Goal: Information Seeking & Learning: Learn about a topic

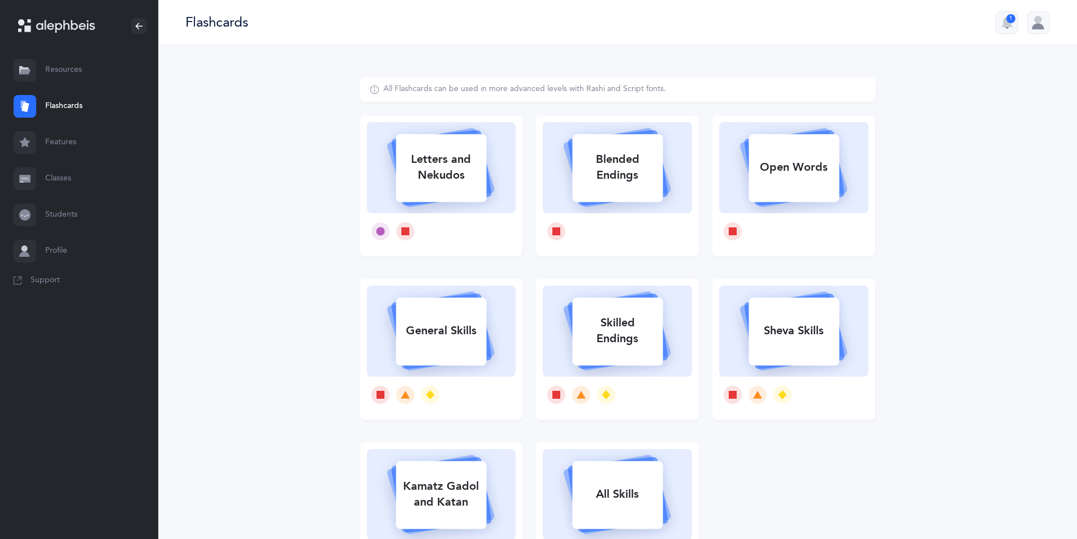
click at [396, 149] on div "Letters and Nekudos" at bounding box center [441, 167] width 90 height 45
select select
select select "single"
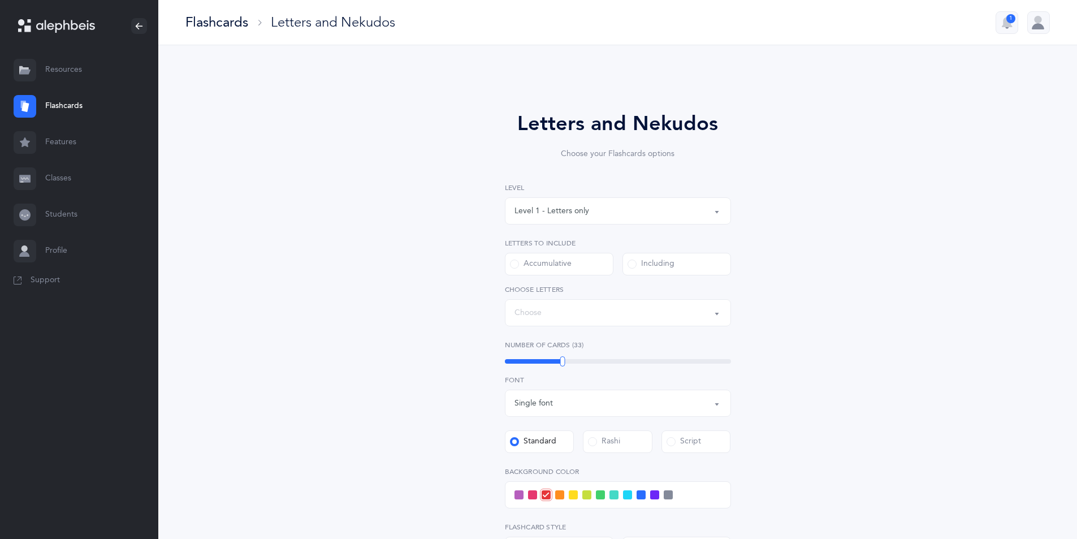
select select "27"
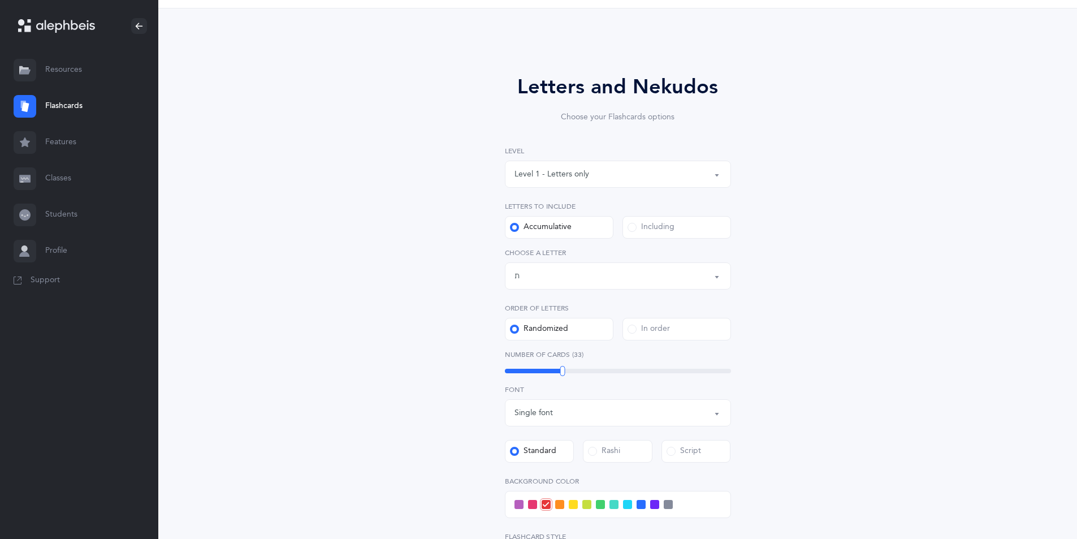
scroll to position [57, 0]
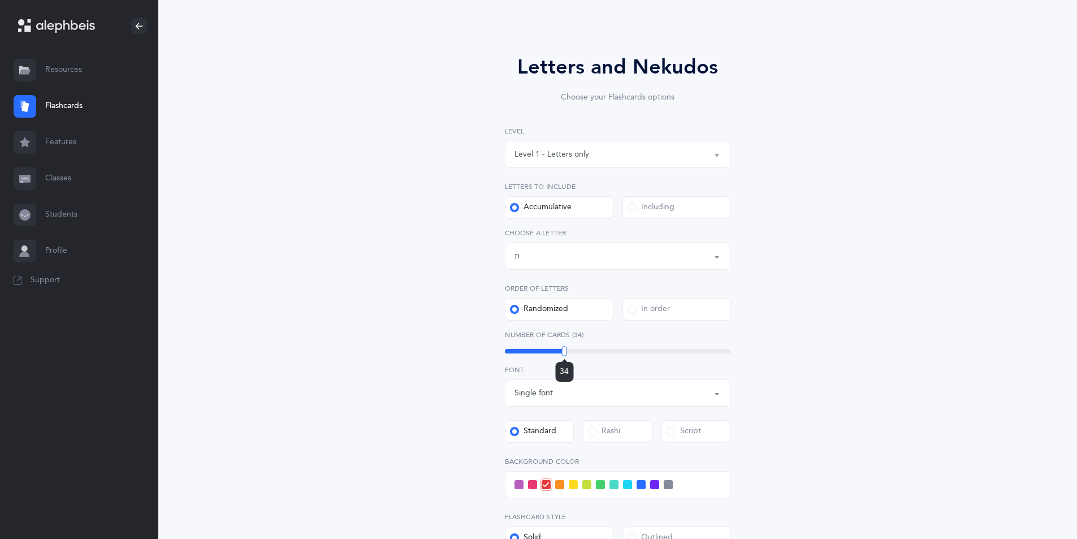
click at [564, 351] on div at bounding box center [564, 351] width 5 height 10
click at [565, 351] on div at bounding box center [565, 351] width 5 height 10
click at [567, 351] on div at bounding box center [566, 351] width 5 height 10
click at [612, 353] on div "53" at bounding box center [618, 351] width 226 height 5
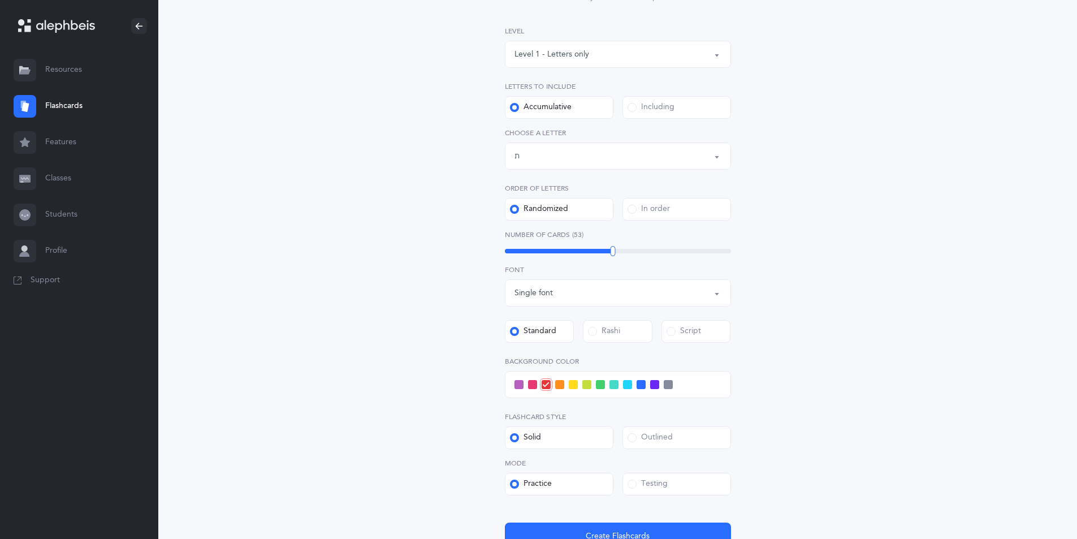
scroll to position [170, 0]
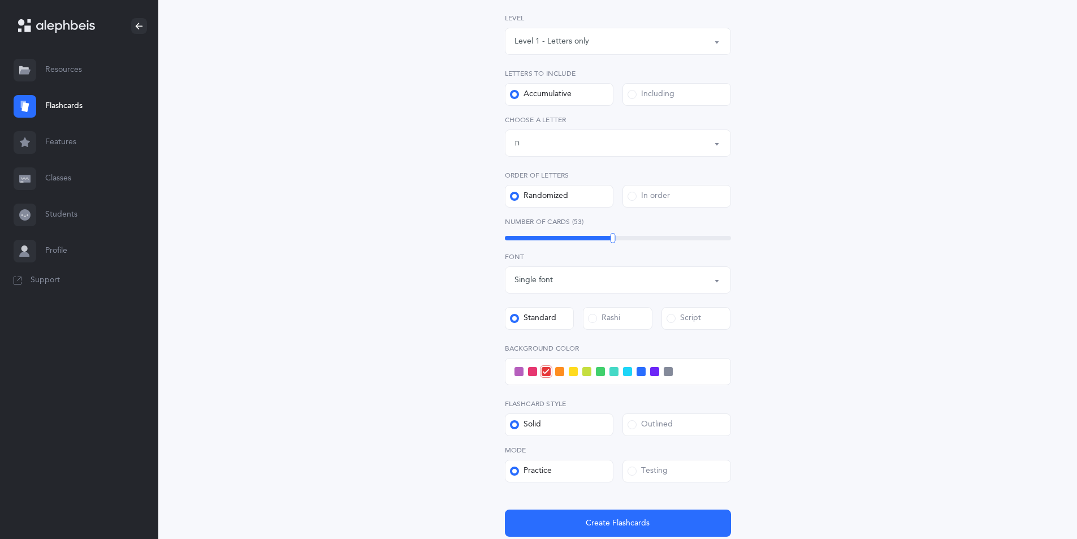
click at [668, 367] on span at bounding box center [668, 371] width 9 height 9
click at [0, 0] on input "checkbox" at bounding box center [0, 0] width 0 height 0
click at [698, 529] on button "Create Flashcards" at bounding box center [618, 522] width 226 height 27
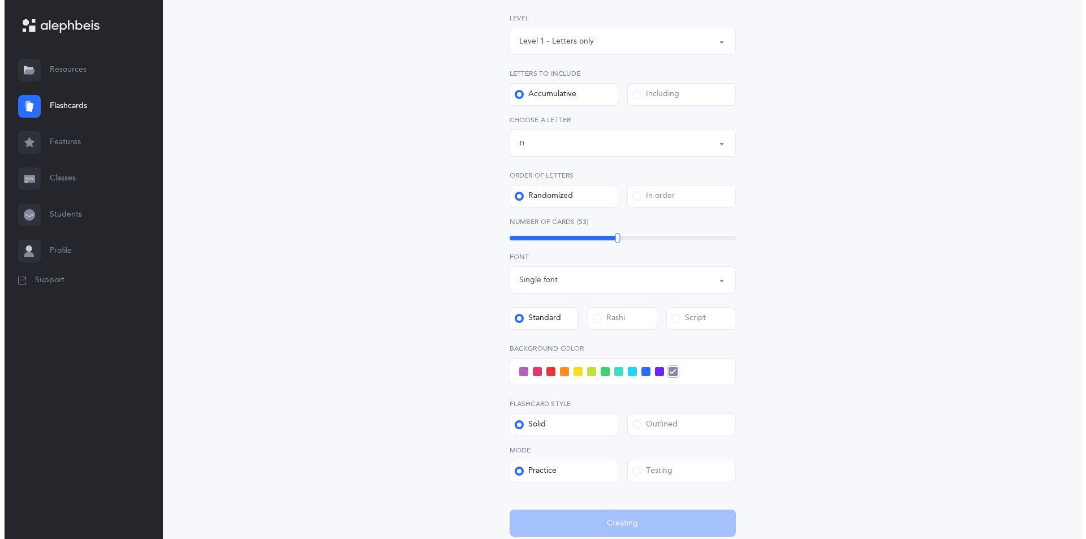
scroll to position [0, 0]
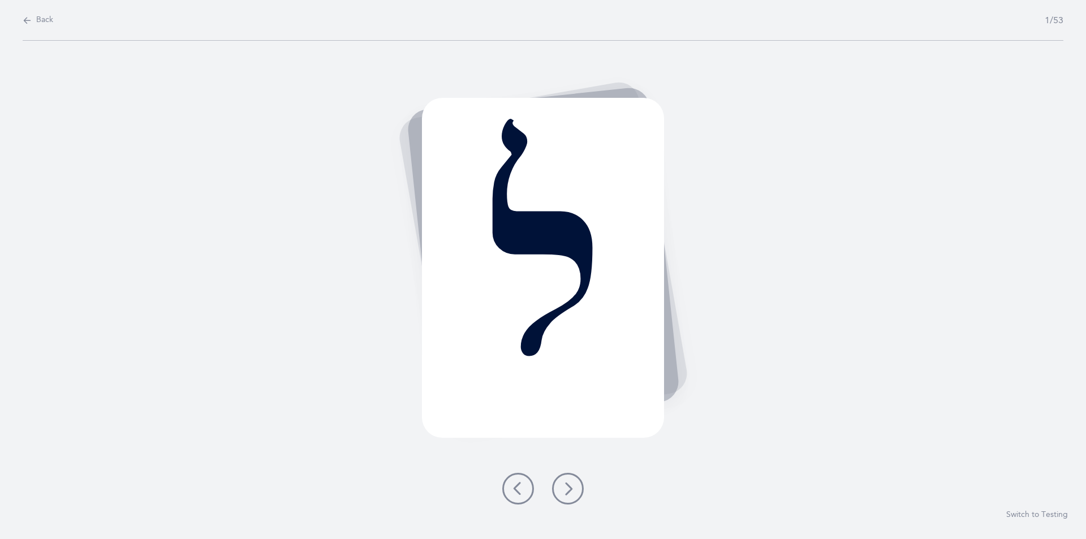
click at [569, 485] on icon at bounding box center [568, 489] width 14 height 14
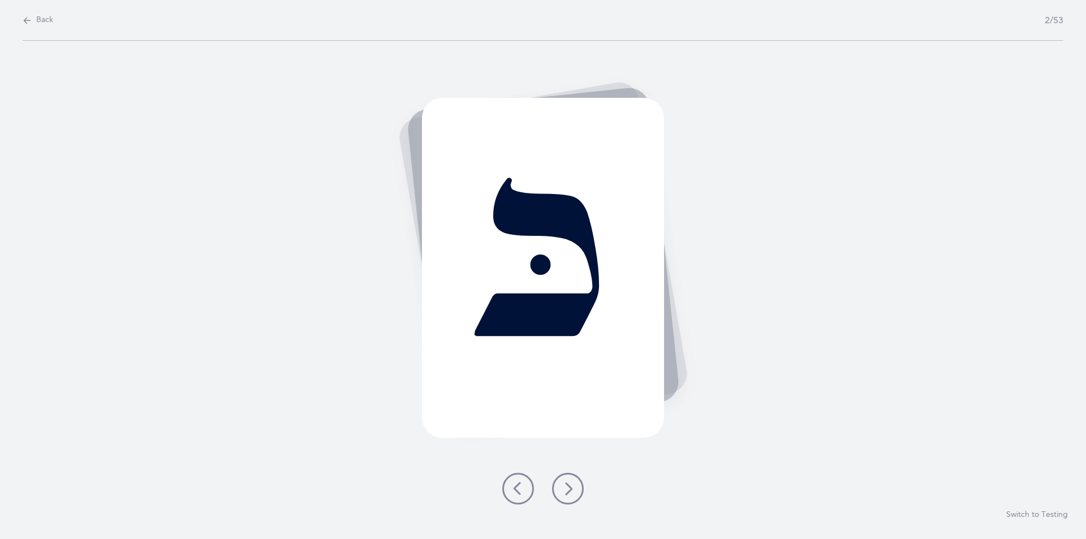
click at [563, 488] on icon at bounding box center [568, 489] width 14 height 14
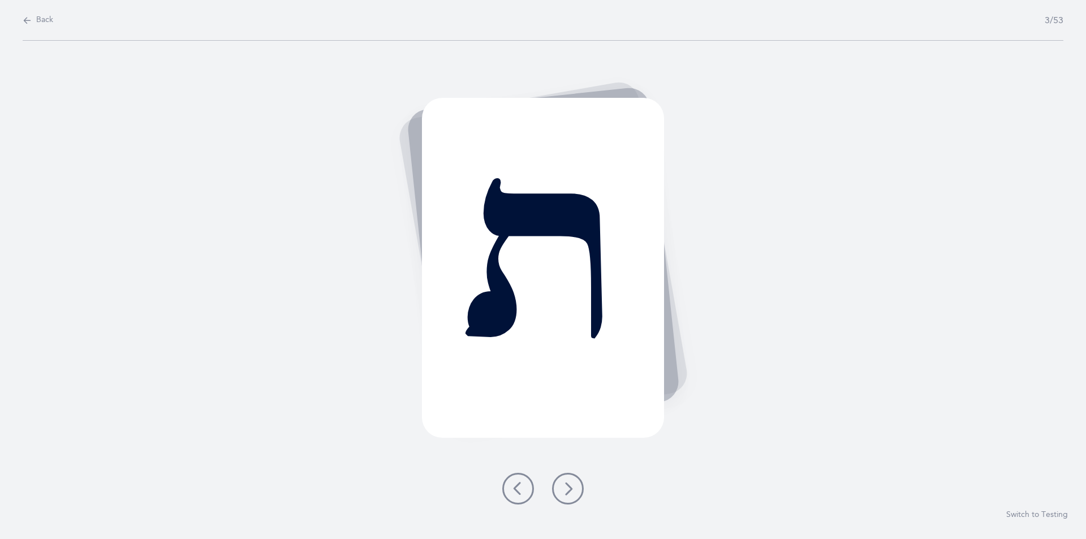
click at [570, 489] on icon at bounding box center [568, 489] width 14 height 14
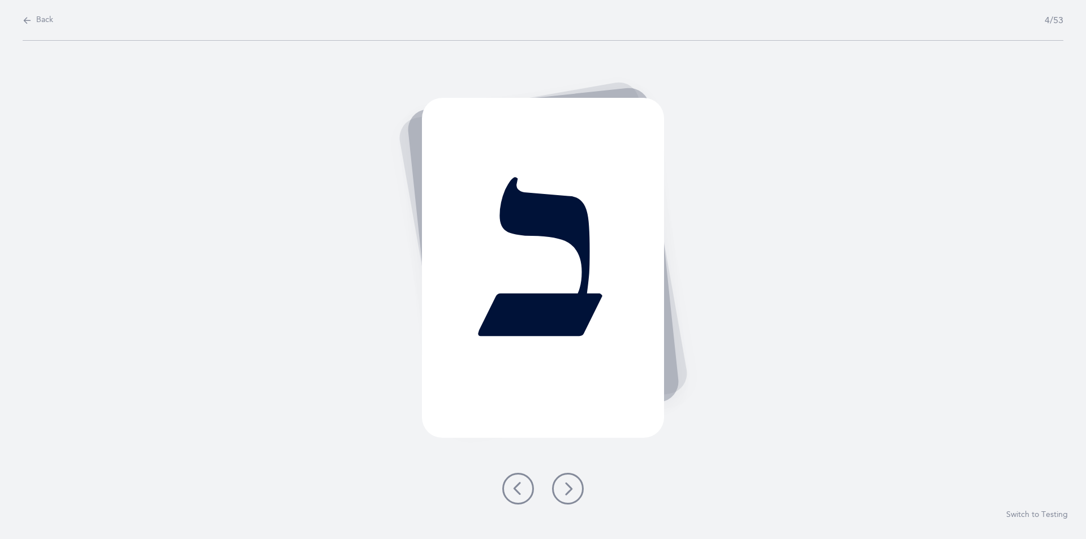
click at [565, 488] on icon at bounding box center [568, 489] width 14 height 14
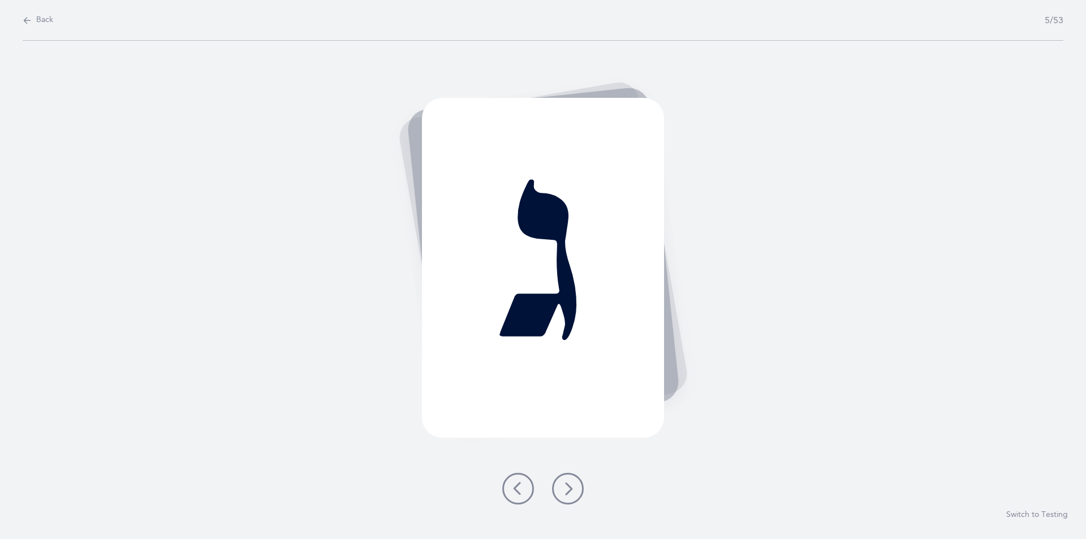
click at [567, 487] on icon at bounding box center [568, 489] width 14 height 14
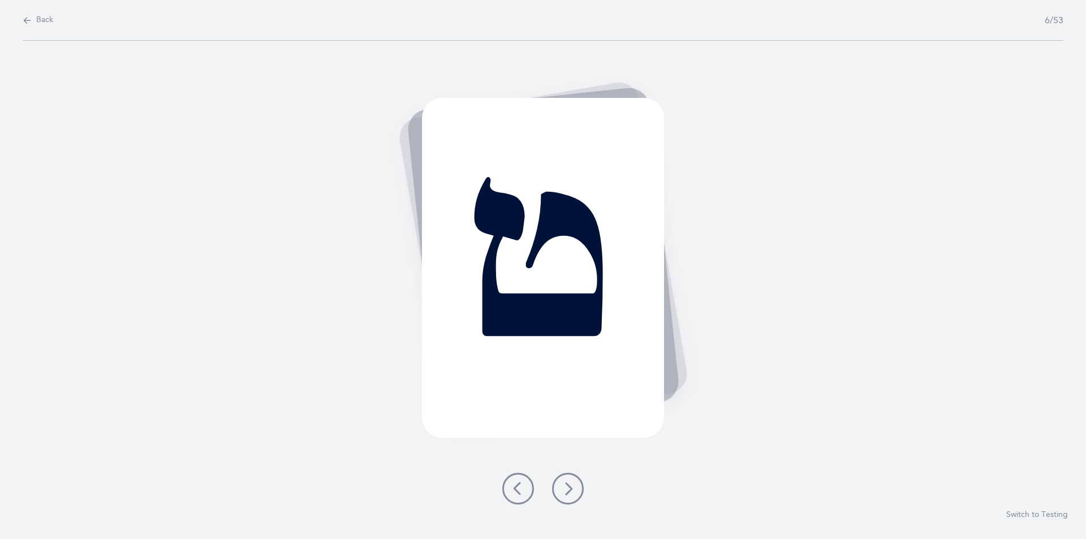
click at [564, 488] on icon at bounding box center [568, 489] width 14 height 14
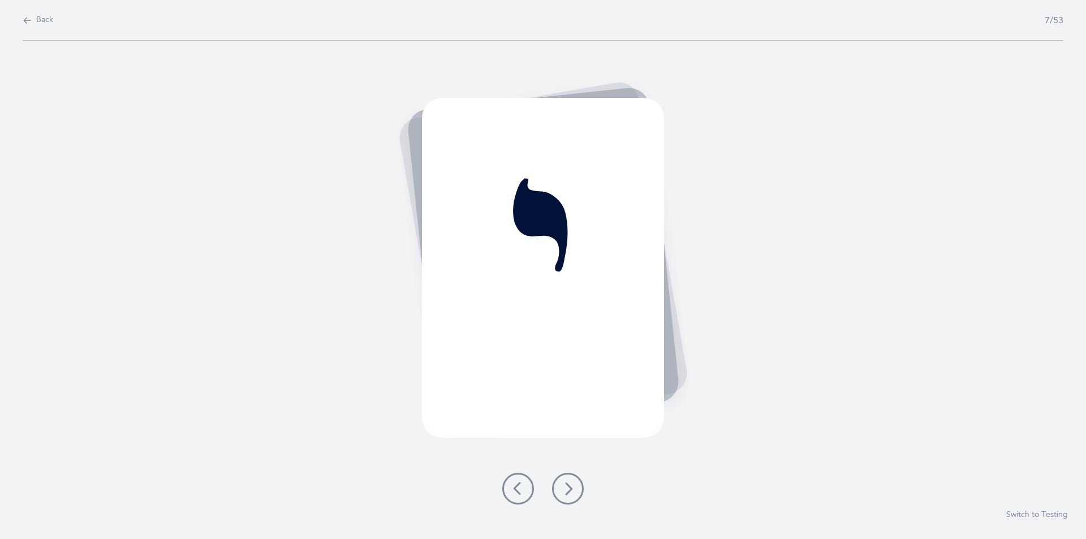
click at [565, 488] on icon at bounding box center [568, 489] width 14 height 14
click at [565, 487] on icon at bounding box center [568, 489] width 14 height 14
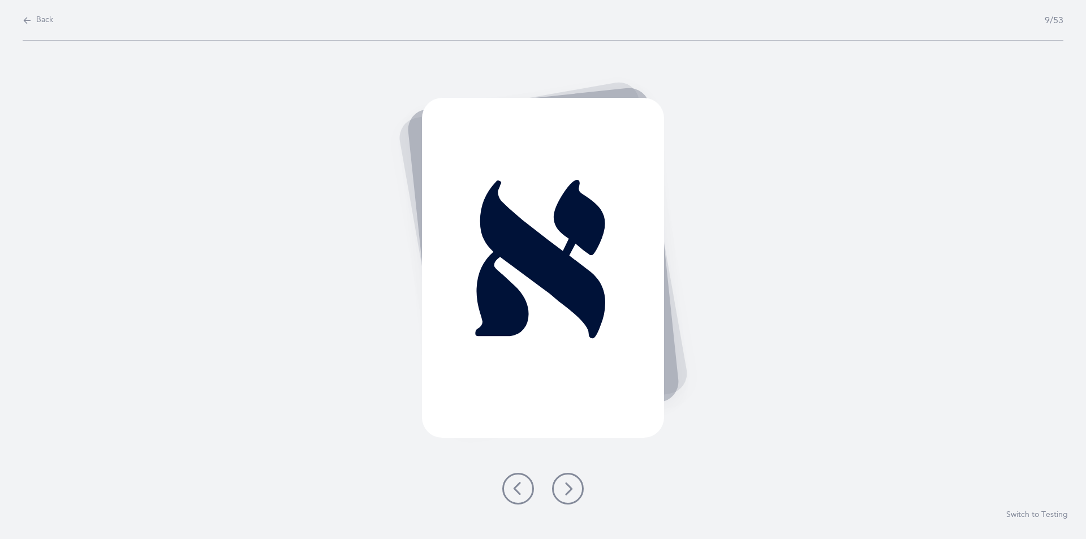
click at [566, 488] on icon at bounding box center [568, 489] width 14 height 14
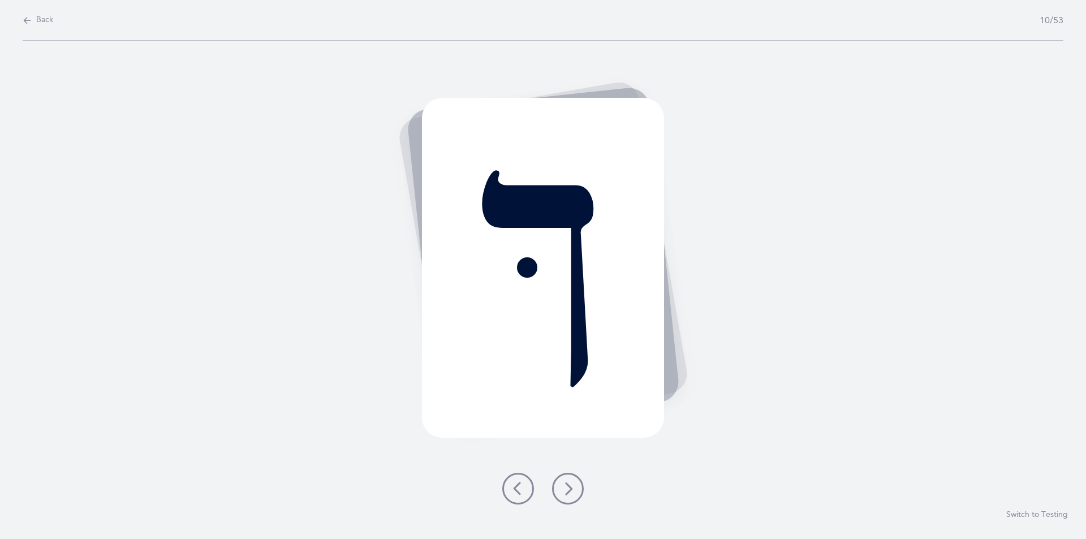
click at [565, 488] on icon at bounding box center [568, 489] width 14 height 14
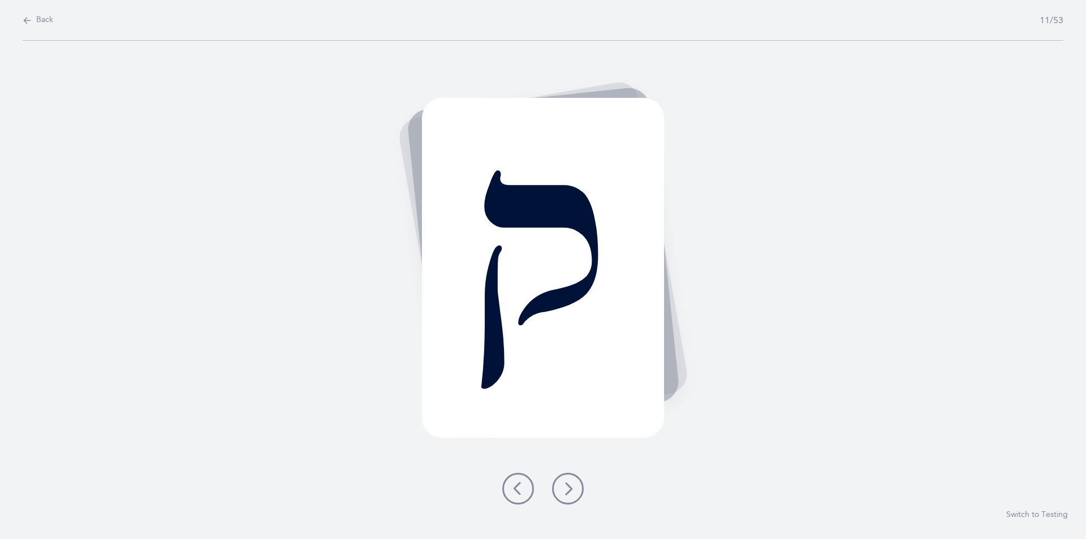
click at [565, 493] on icon at bounding box center [568, 489] width 14 height 14
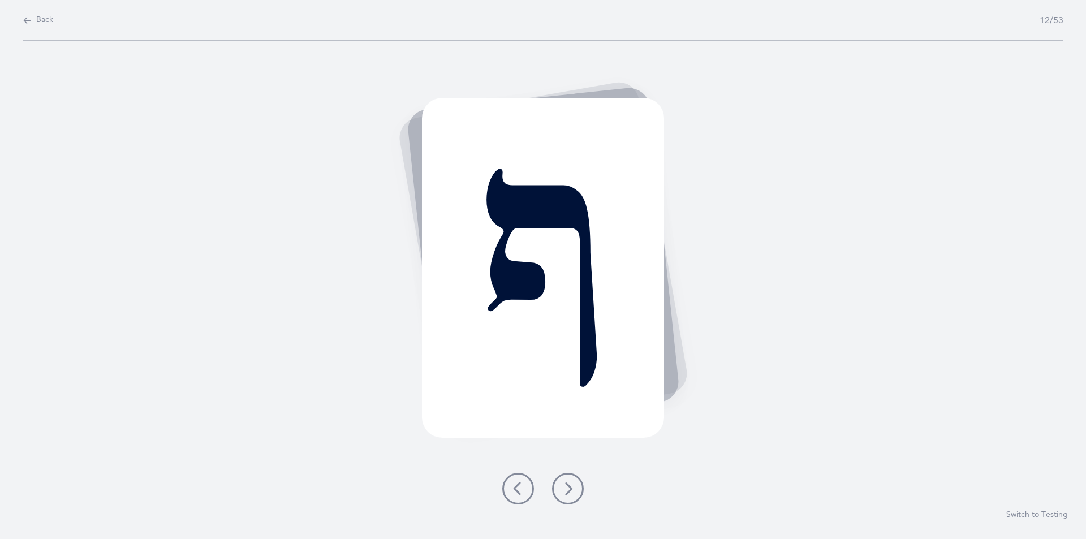
click at [567, 486] on icon at bounding box center [568, 489] width 14 height 14
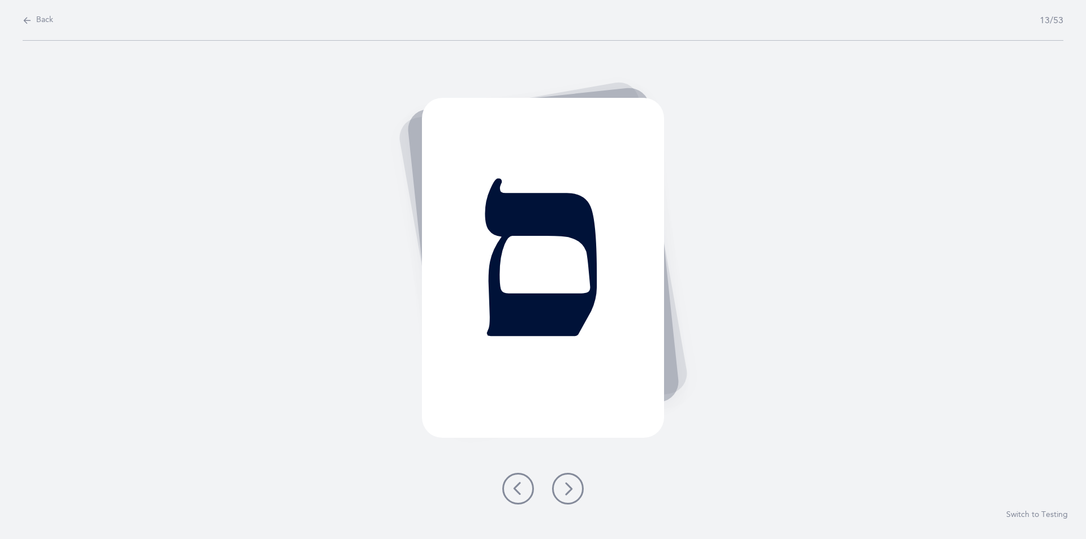
click at [567, 489] on icon at bounding box center [568, 489] width 14 height 14
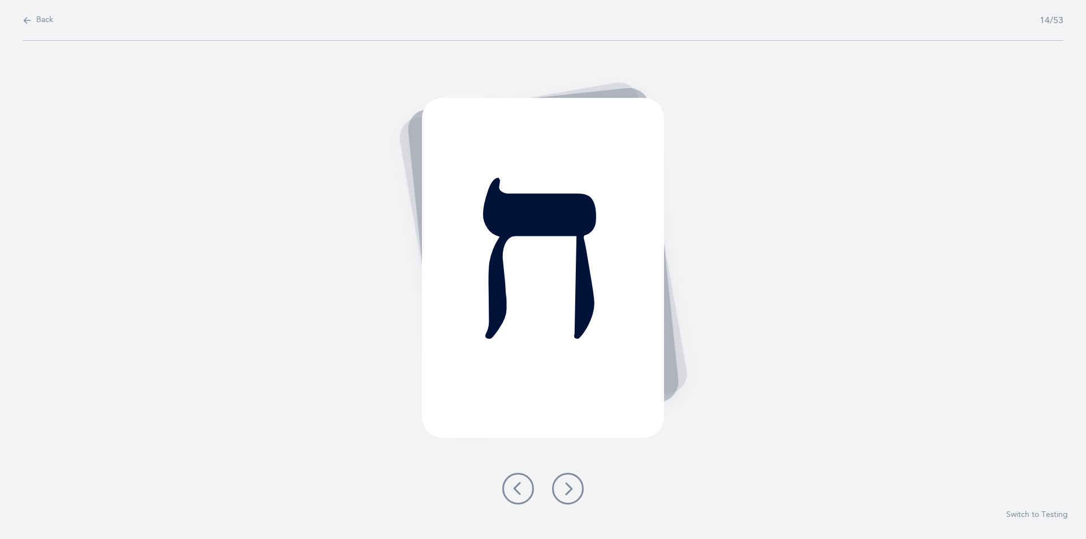
click at [569, 490] on icon at bounding box center [568, 489] width 14 height 14
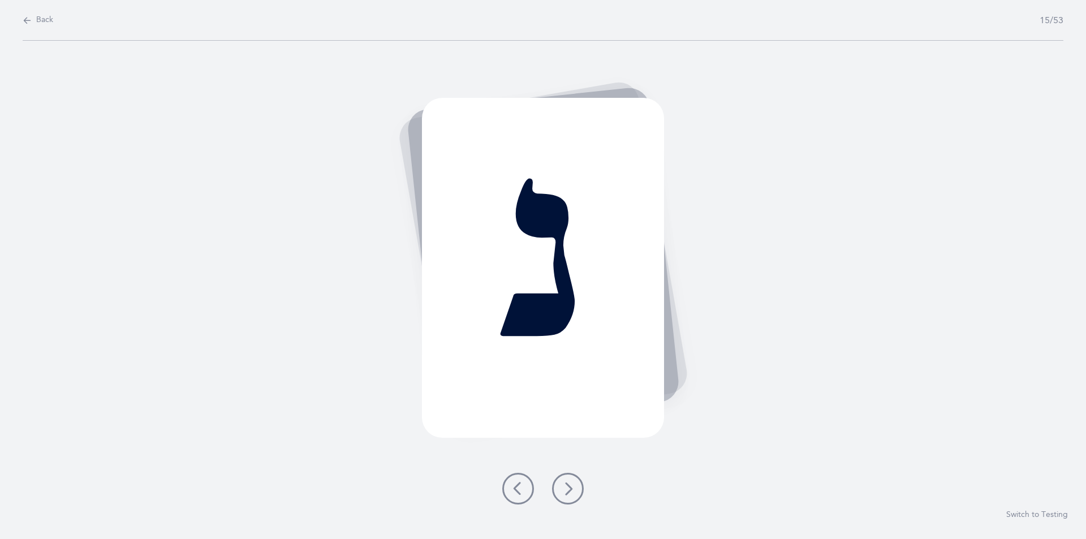
click at [569, 487] on icon at bounding box center [568, 489] width 14 height 14
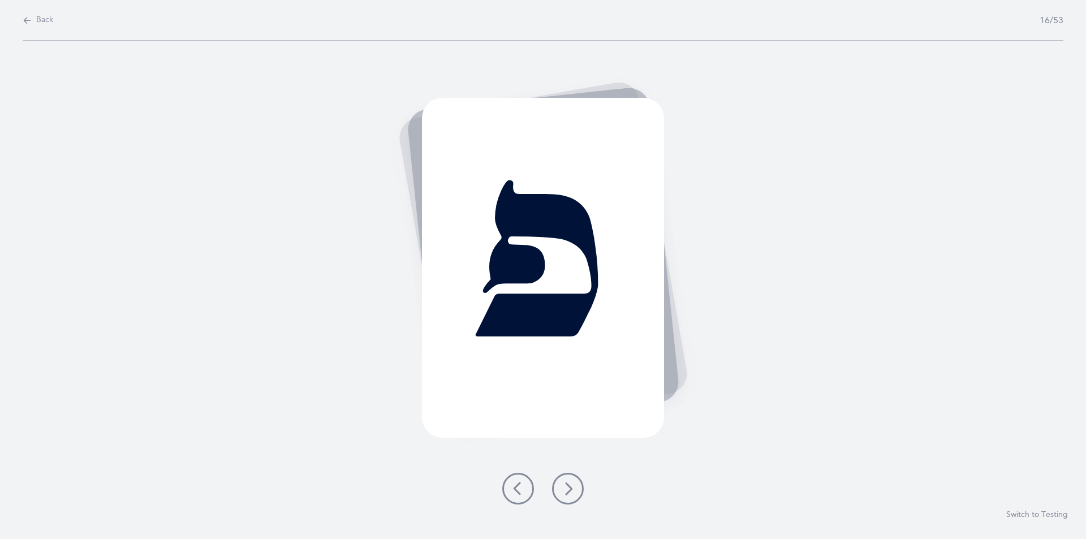
click at [564, 490] on icon at bounding box center [568, 489] width 14 height 14
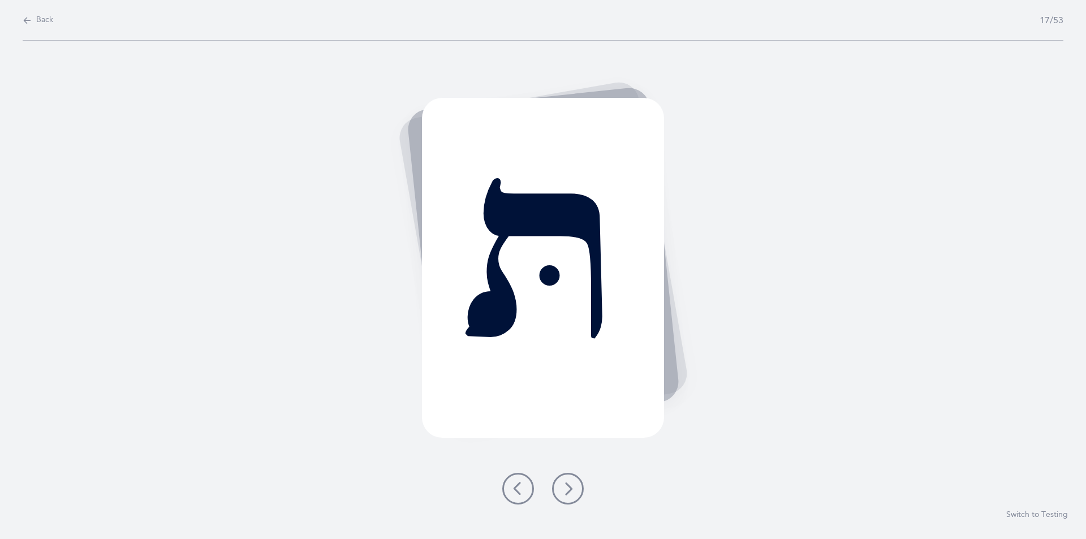
click at [564, 484] on icon at bounding box center [568, 489] width 14 height 14
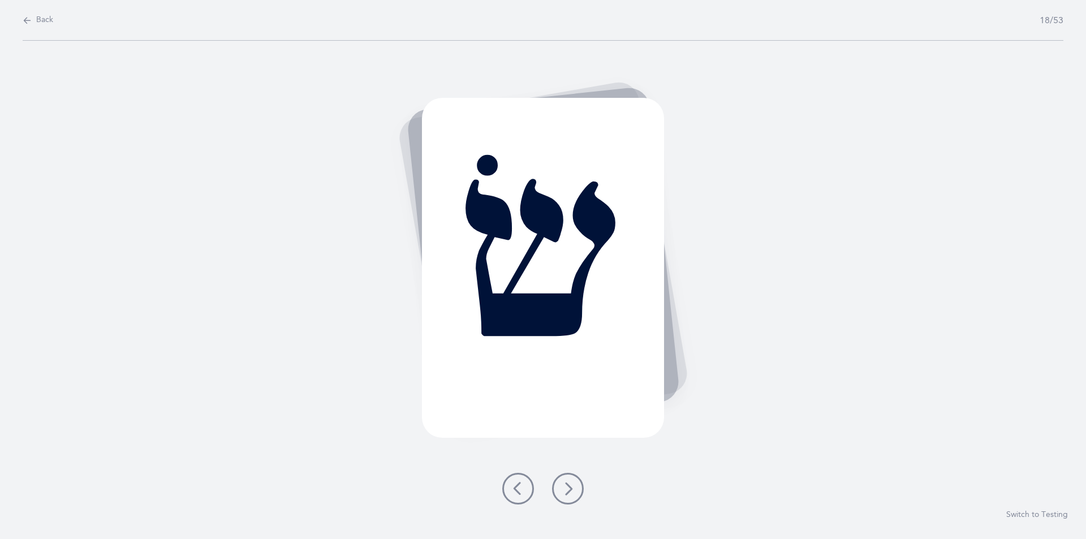
click at [567, 486] on icon at bounding box center [568, 489] width 14 height 14
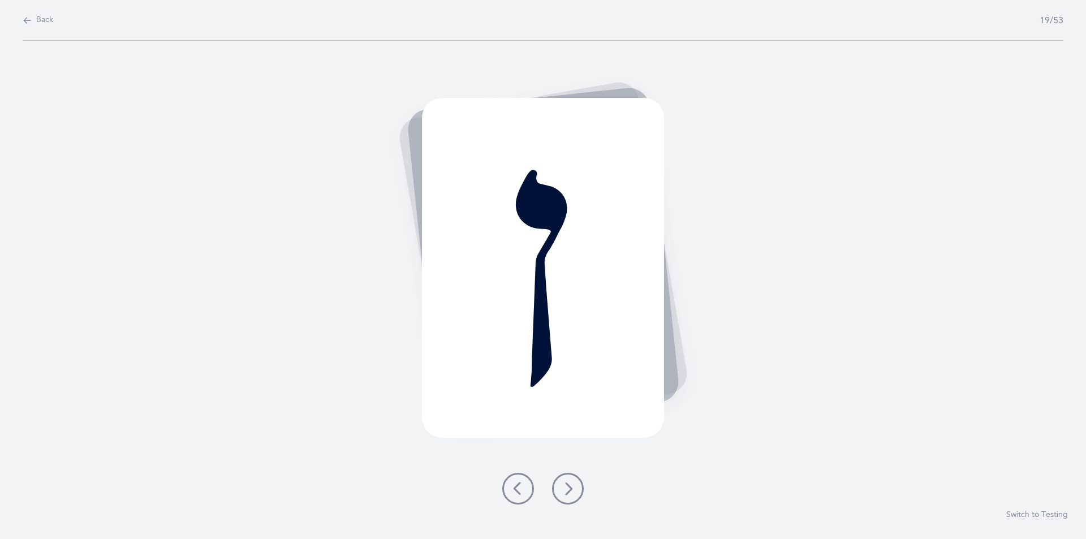
click at [512, 486] on icon at bounding box center [518, 489] width 14 height 14
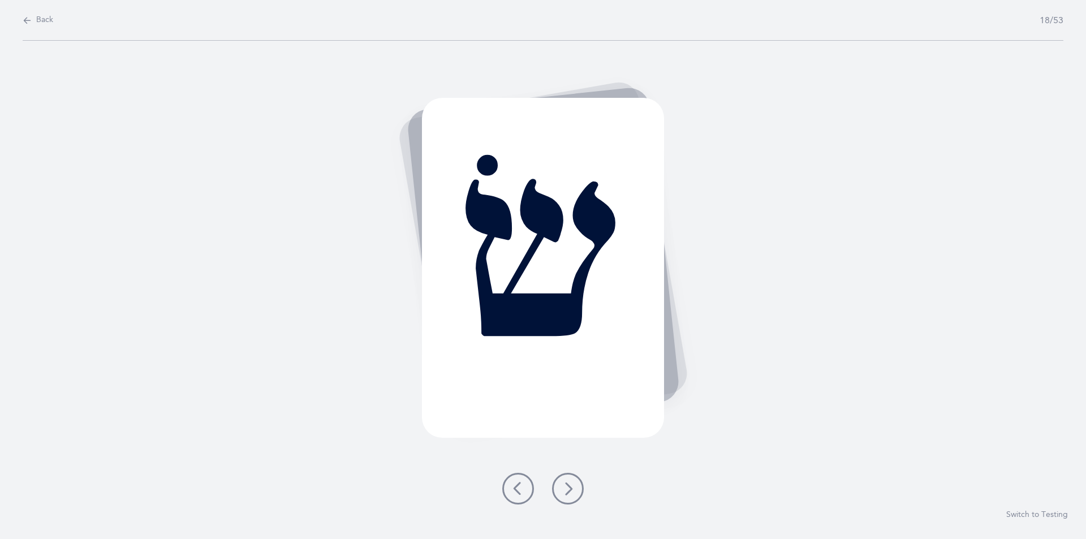
click at [564, 487] on icon at bounding box center [568, 489] width 14 height 14
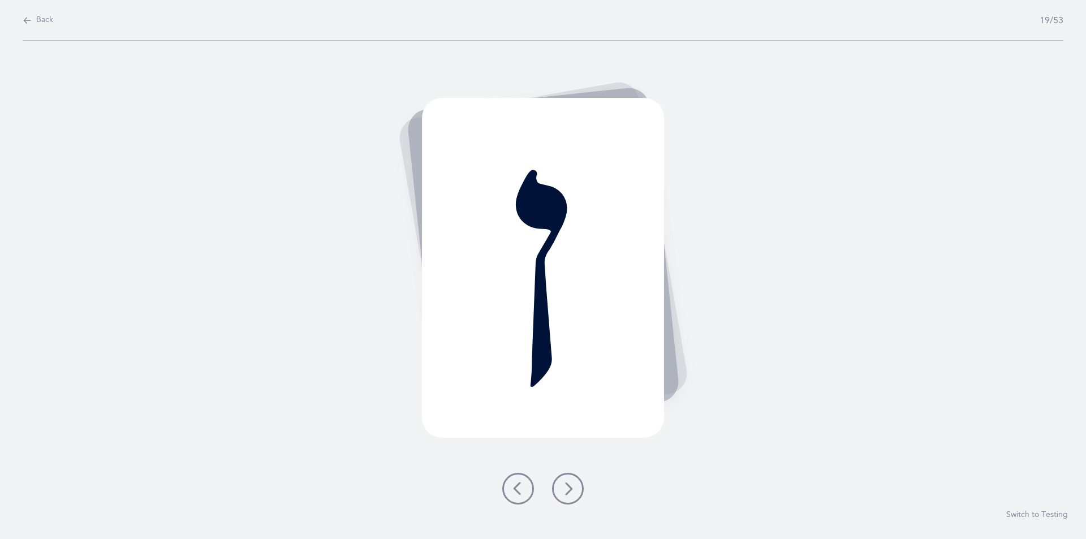
click at [568, 487] on icon at bounding box center [568, 489] width 14 height 14
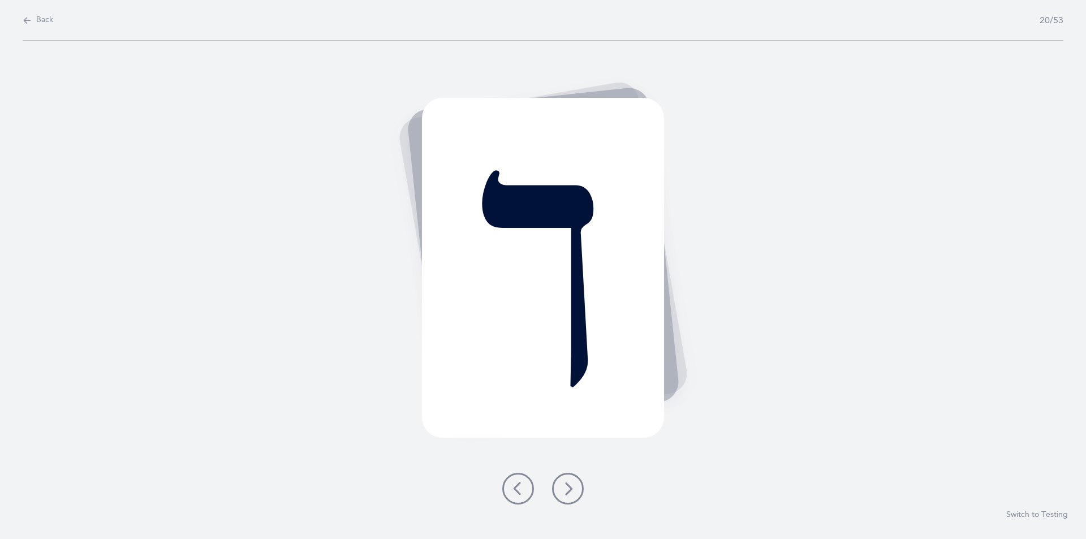
click at [565, 486] on icon at bounding box center [568, 489] width 14 height 14
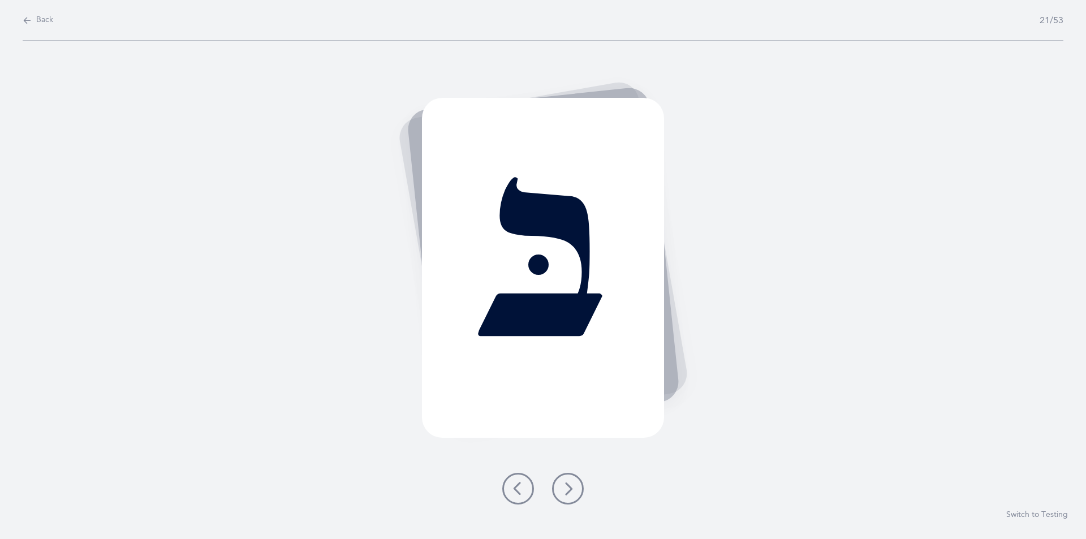
click at [565, 487] on icon at bounding box center [568, 489] width 14 height 14
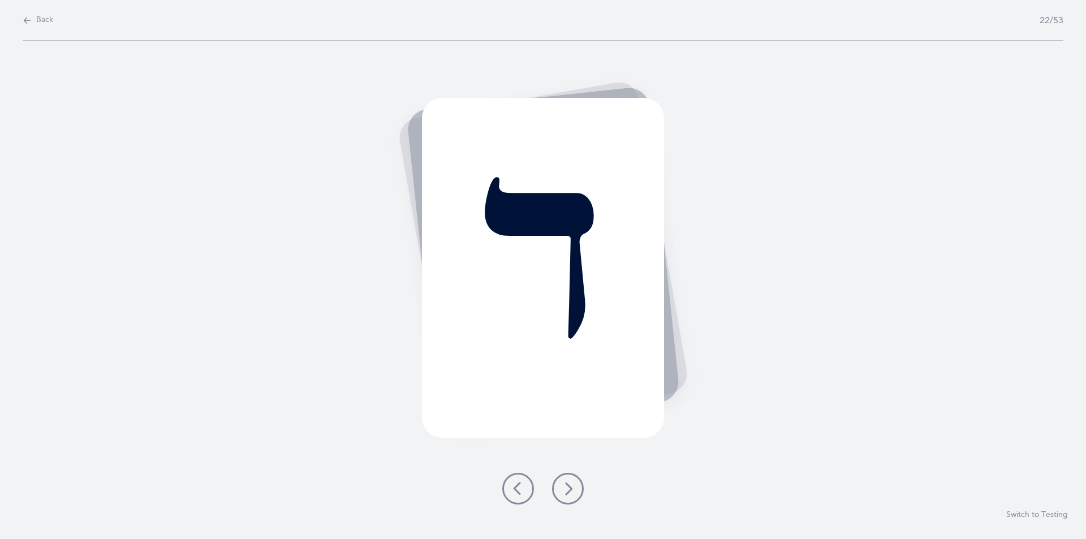
click at [566, 486] on icon at bounding box center [568, 489] width 14 height 14
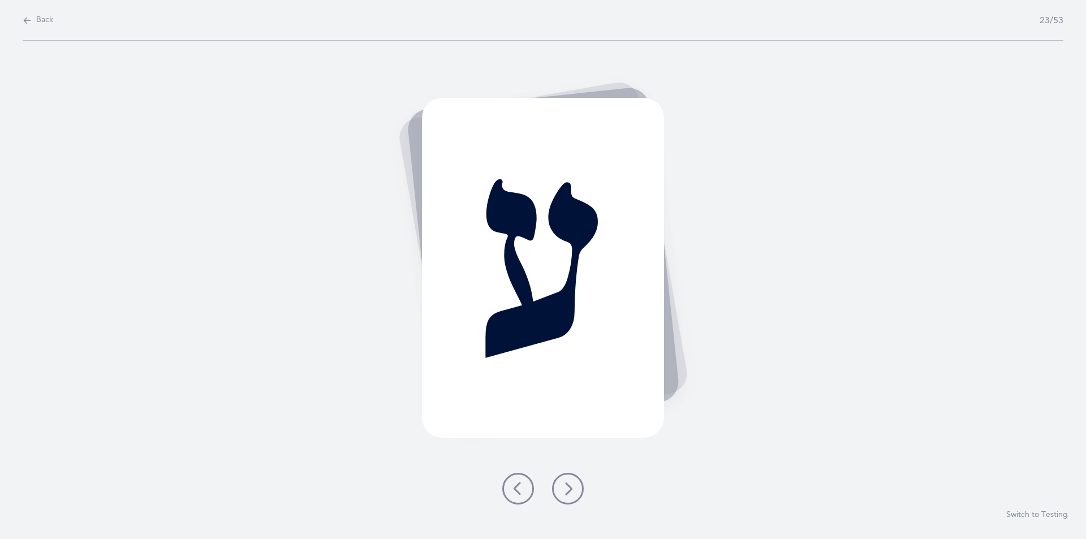
click at [566, 487] on icon at bounding box center [568, 489] width 14 height 14
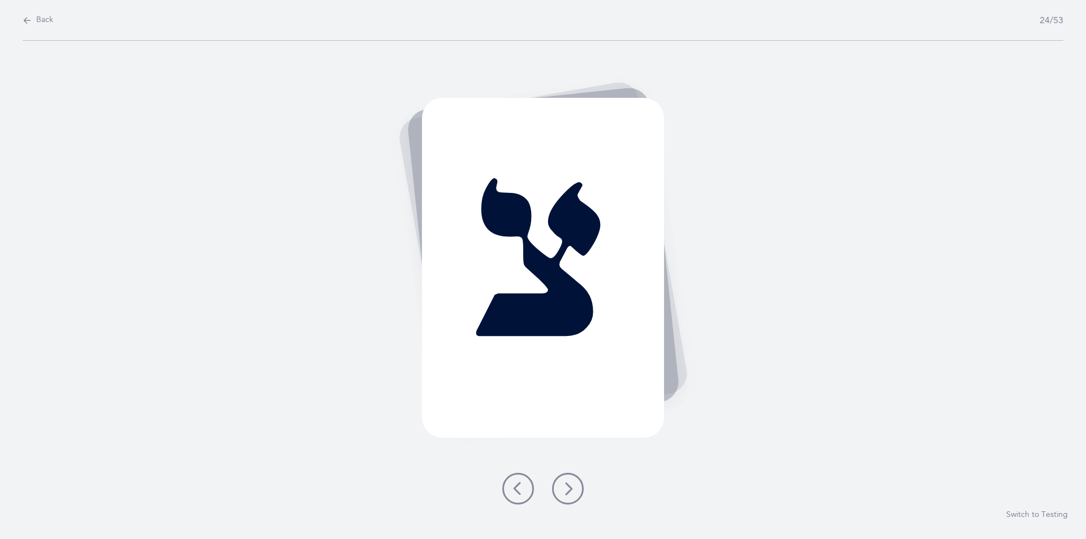
click at [566, 487] on icon at bounding box center [568, 489] width 14 height 14
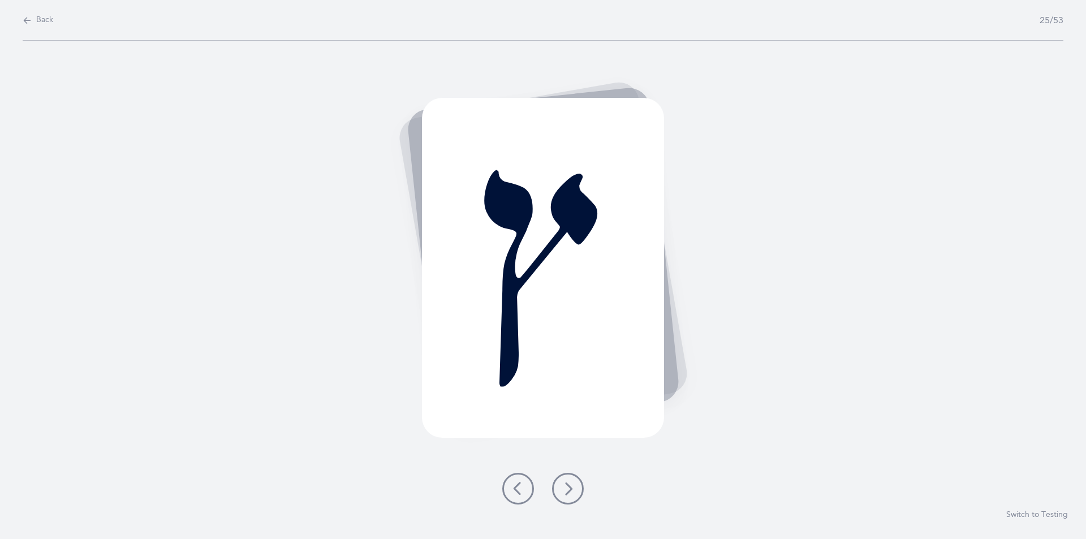
click at [568, 490] on icon at bounding box center [568, 489] width 14 height 14
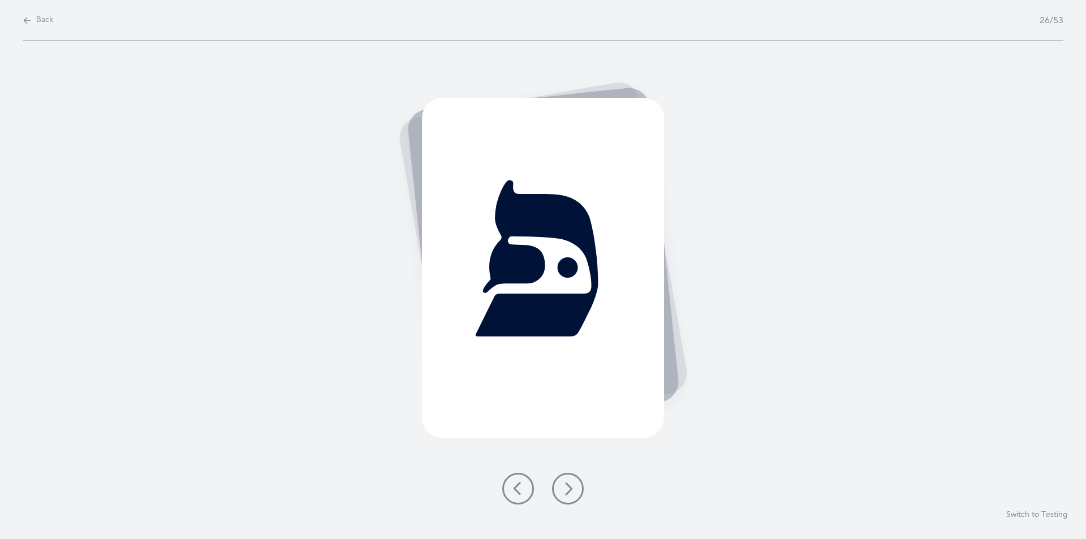
click at [566, 488] on icon at bounding box center [568, 489] width 14 height 14
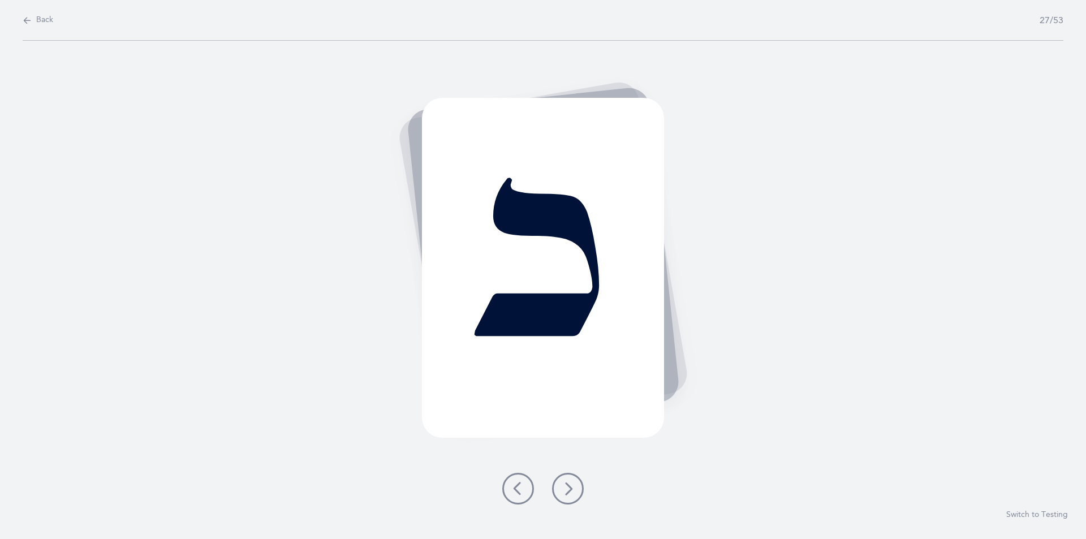
click at [566, 486] on icon at bounding box center [568, 489] width 14 height 14
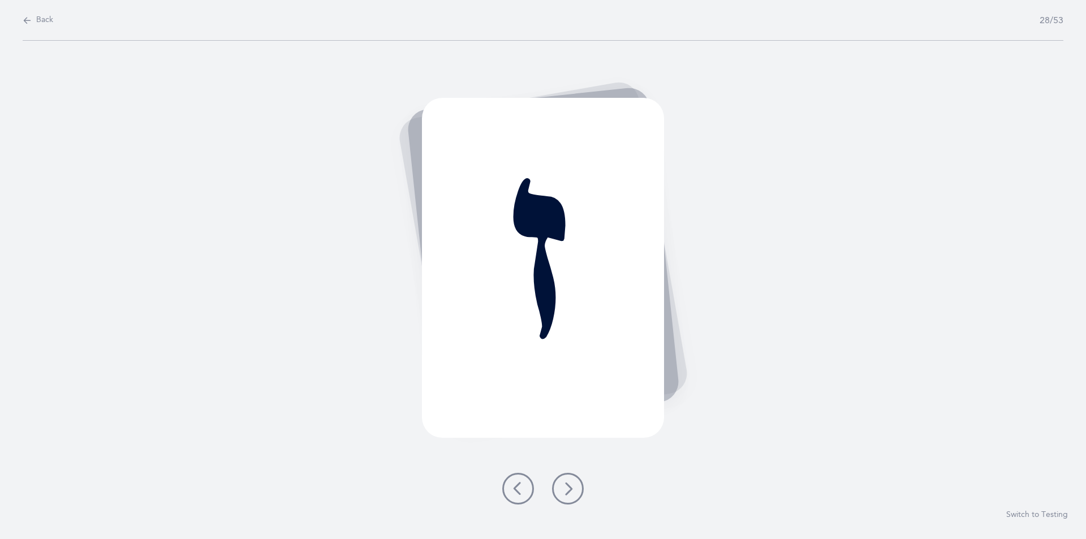
click at [568, 486] on icon at bounding box center [568, 489] width 14 height 14
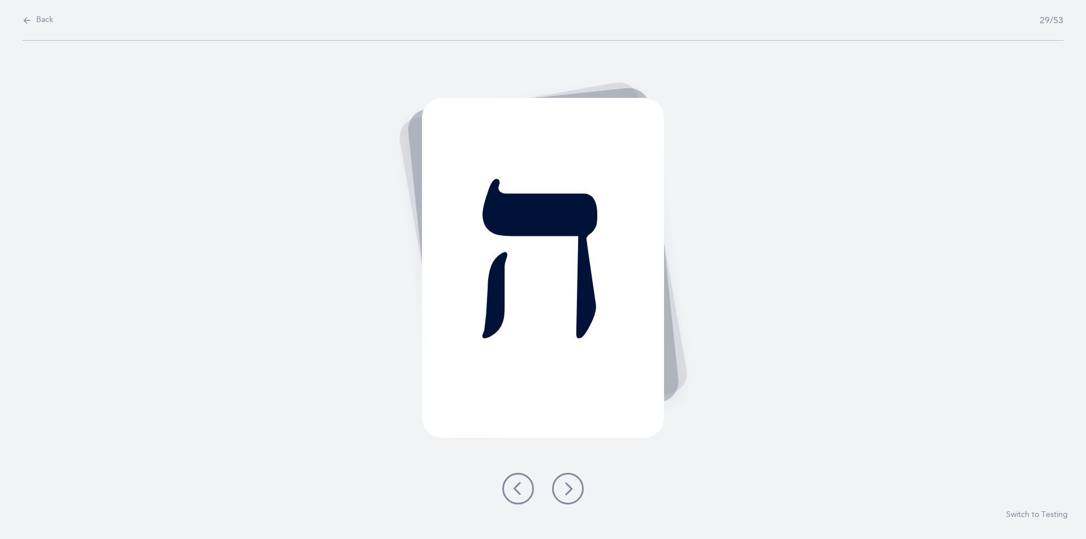
click at [567, 489] on icon at bounding box center [568, 489] width 14 height 14
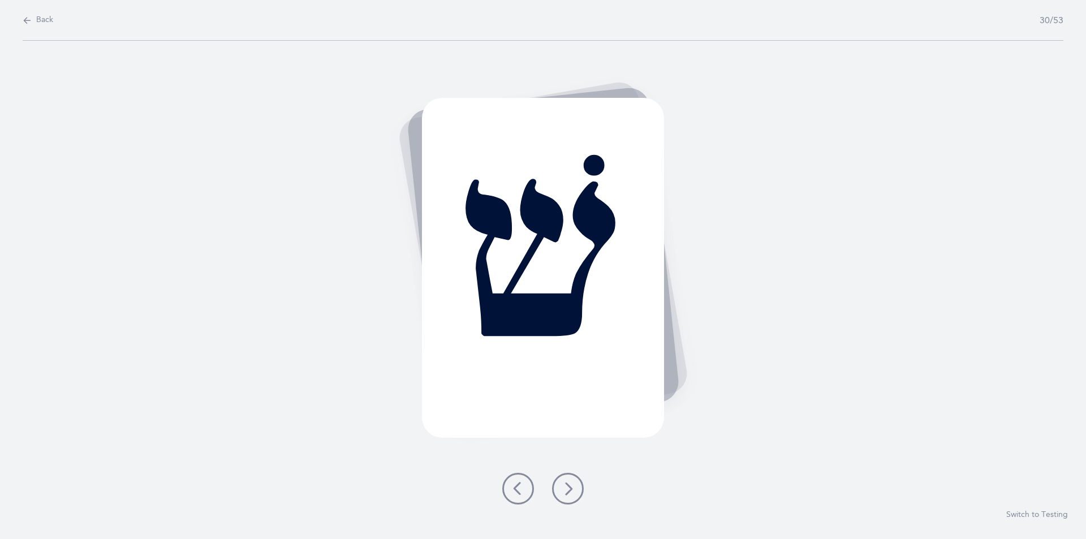
click at [563, 487] on icon at bounding box center [568, 489] width 14 height 14
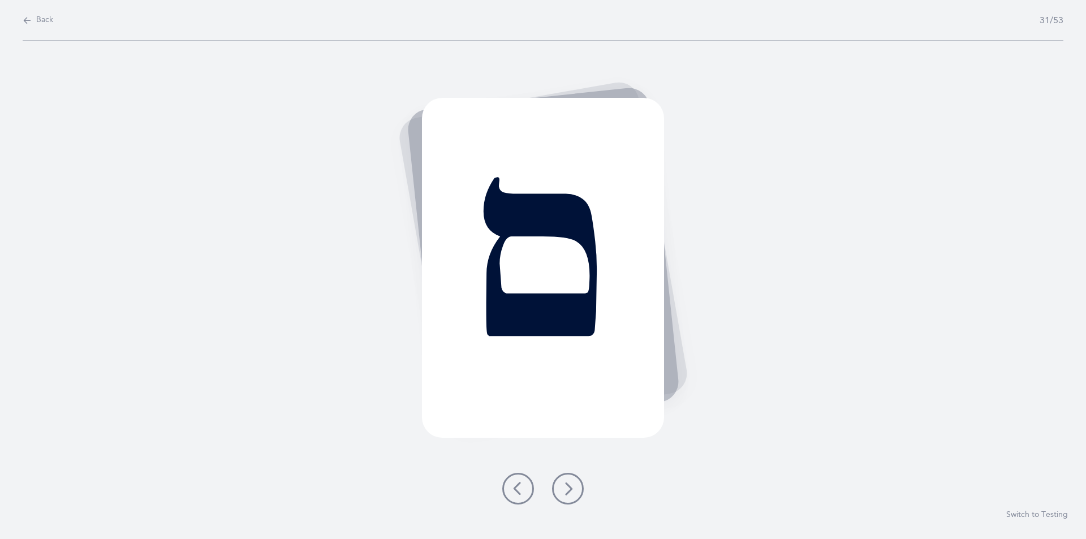
click at [567, 490] on icon at bounding box center [568, 489] width 14 height 14
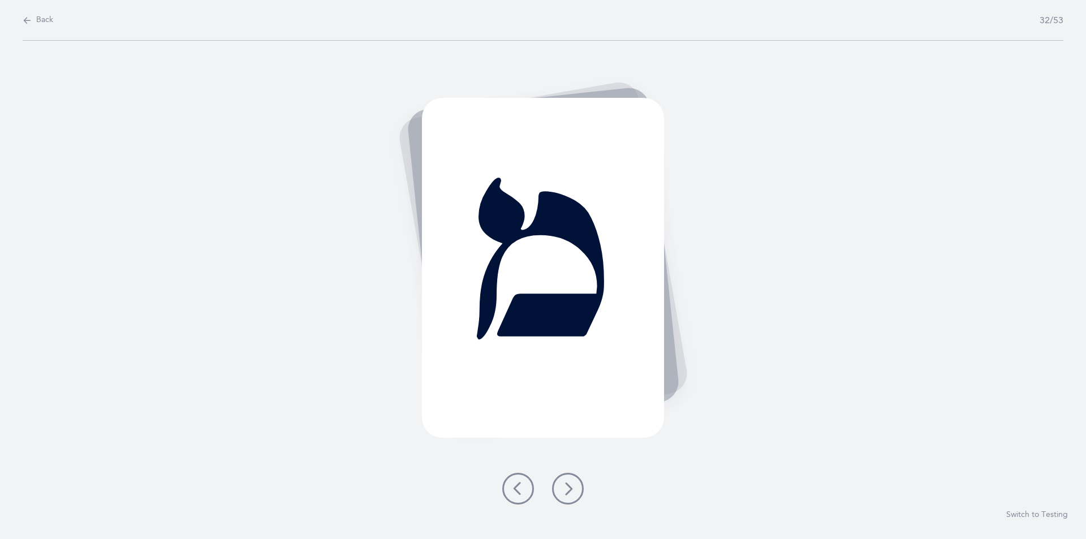
click at [563, 485] on icon at bounding box center [568, 489] width 14 height 14
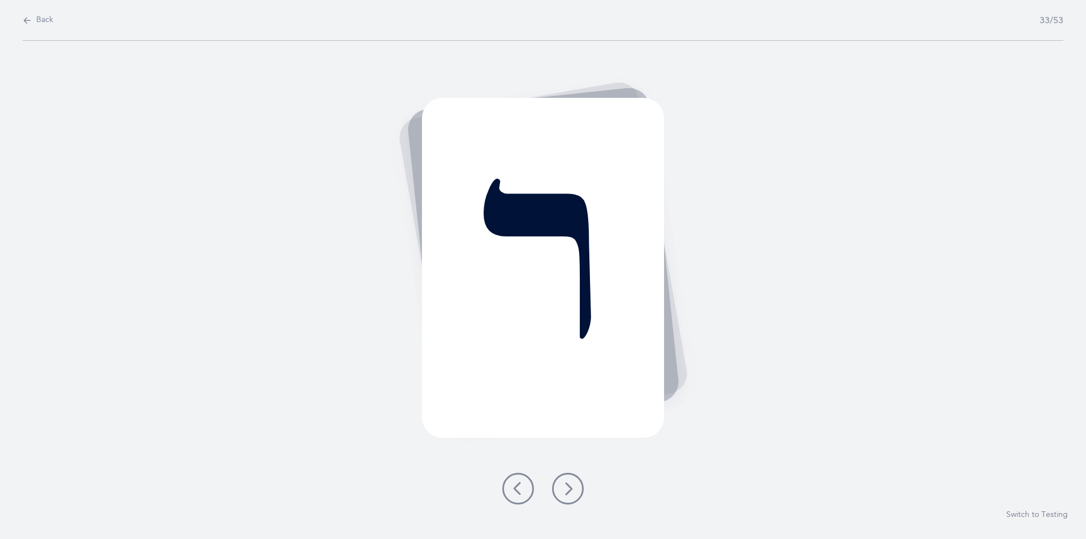
click at [564, 482] on icon at bounding box center [568, 489] width 14 height 14
click at [567, 488] on icon at bounding box center [568, 489] width 14 height 14
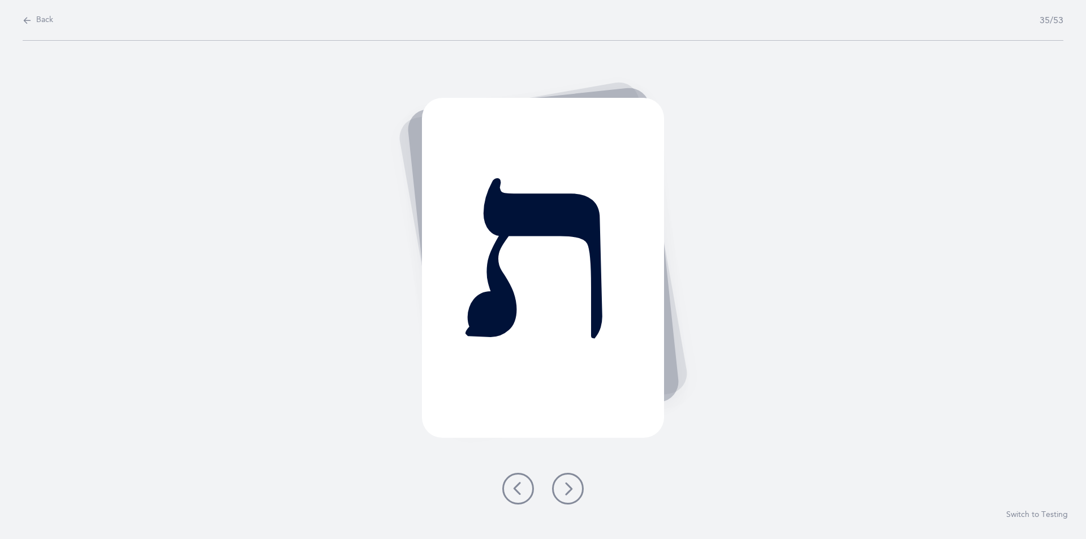
click at [564, 485] on icon at bounding box center [568, 489] width 14 height 14
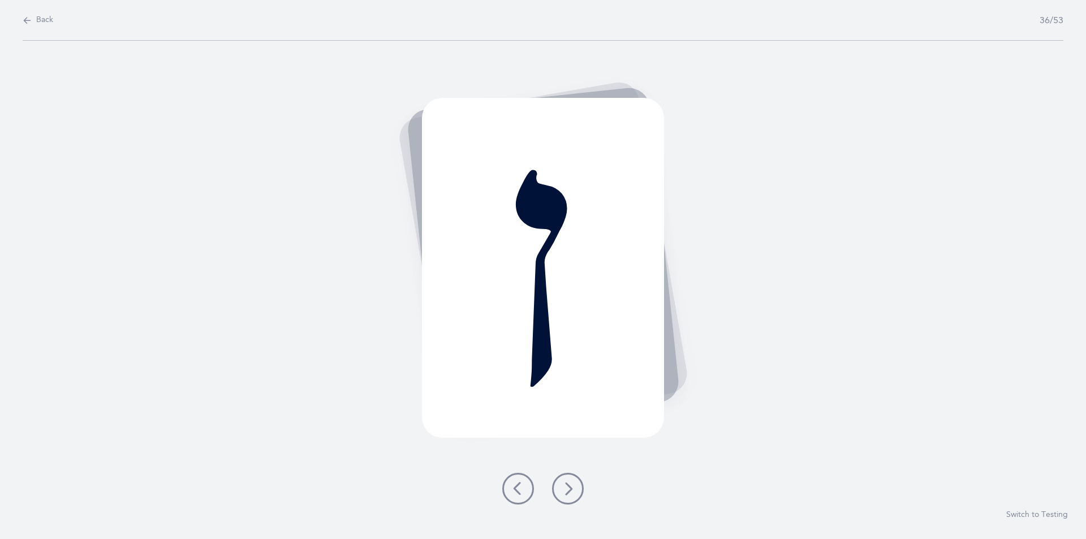
click at [568, 488] on icon at bounding box center [568, 489] width 14 height 14
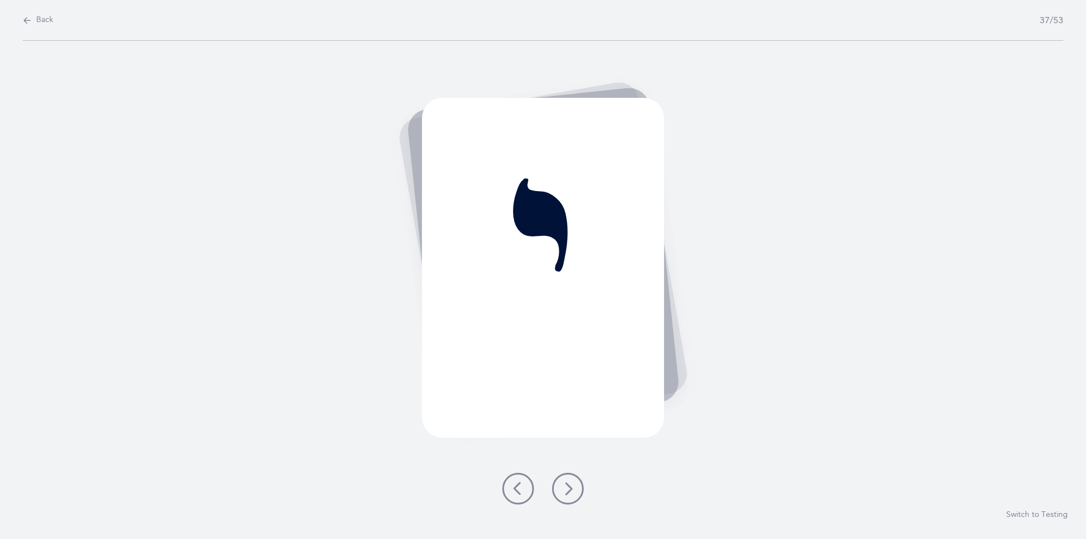
click at [567, 487] on icon at bounding box center [568, 489] width 14 height 14
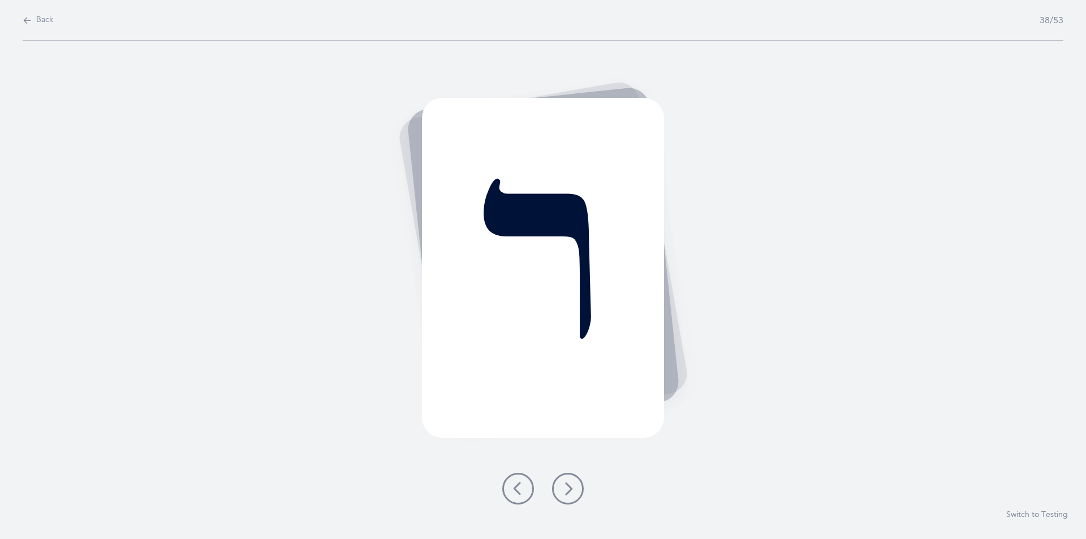
click at [567, 487] on icon at bounding box center [568, 489] width 14 height 14
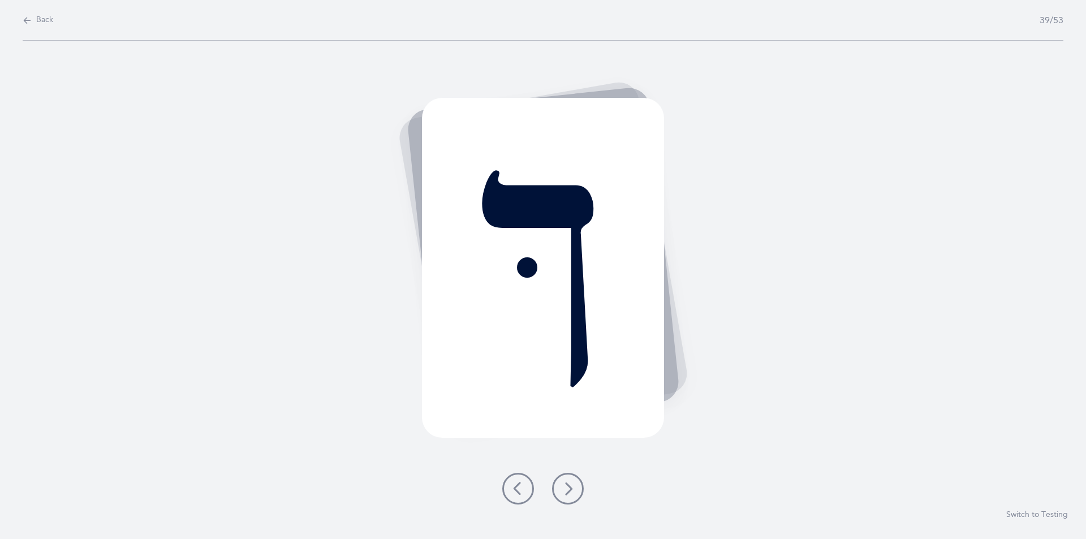
click at [567, 488] on icon at bounding box center [568, 489] width 14 height 14
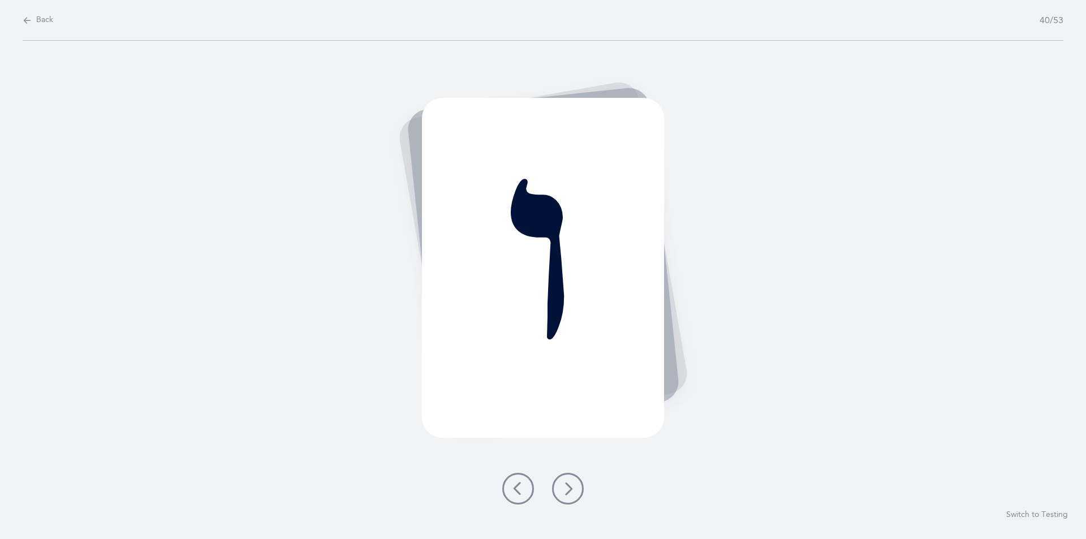
click at [565, 488] on icon at bounding box center [568, 489] width 14 height 14
